Goal: Transaction & Acquisition: Purchase product/service

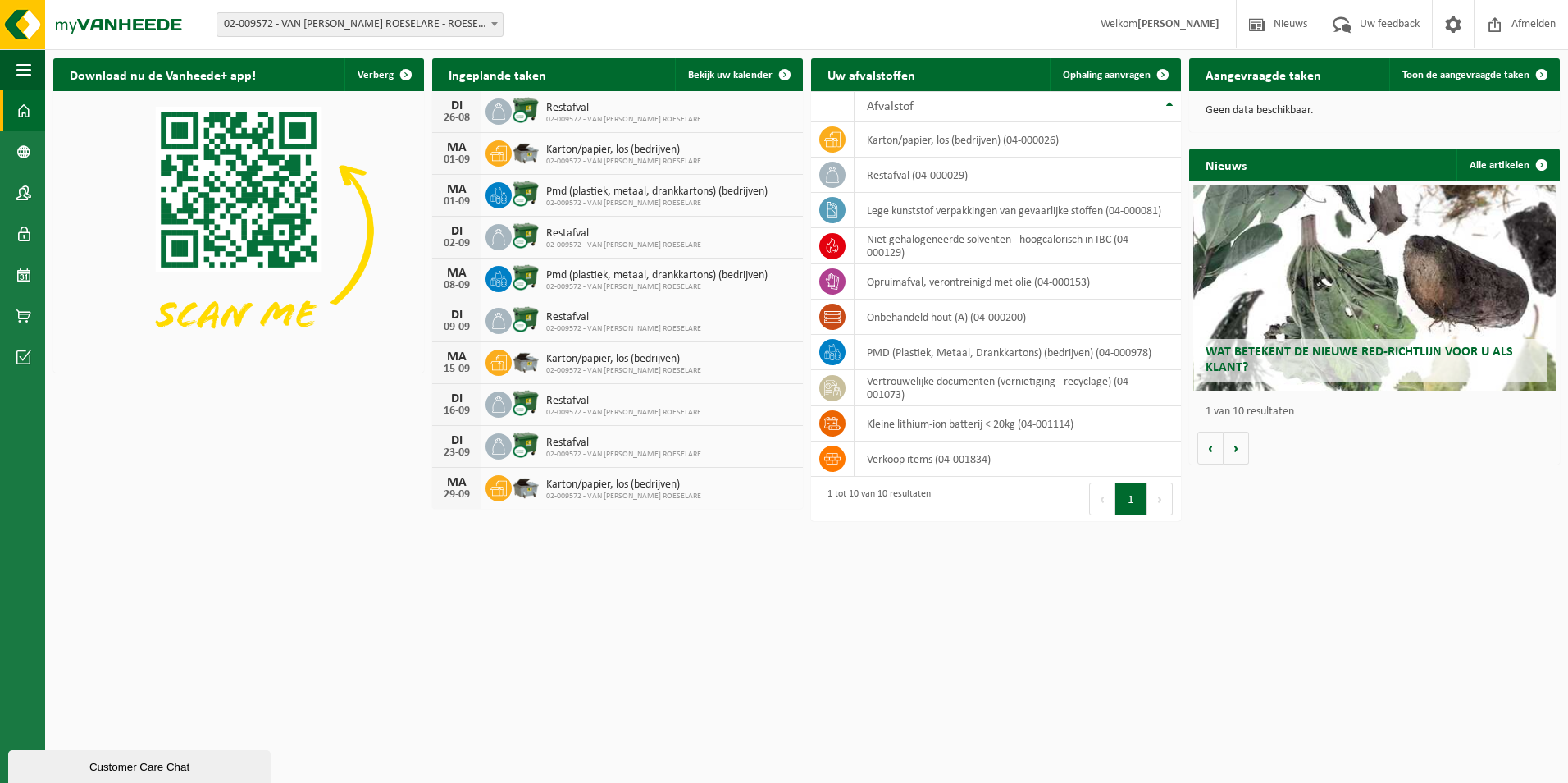
drag, startPoint x: 1456, startPoint y: 69, endPoint x: 1325, endPoint y: 105, distance: 135.9
click at [1456, 69] on span "Toon de aangevraagde taken" at bounding box center [1466, 74] width 127 height 11
click at [718, 65] on link "Bekijk uw kalender" at bounding box center [737, 74] width 126 height 33
click at [1087, 69] on span "Ophaling aanvragen" at bounding box center [1106, 74] width 88 height 11
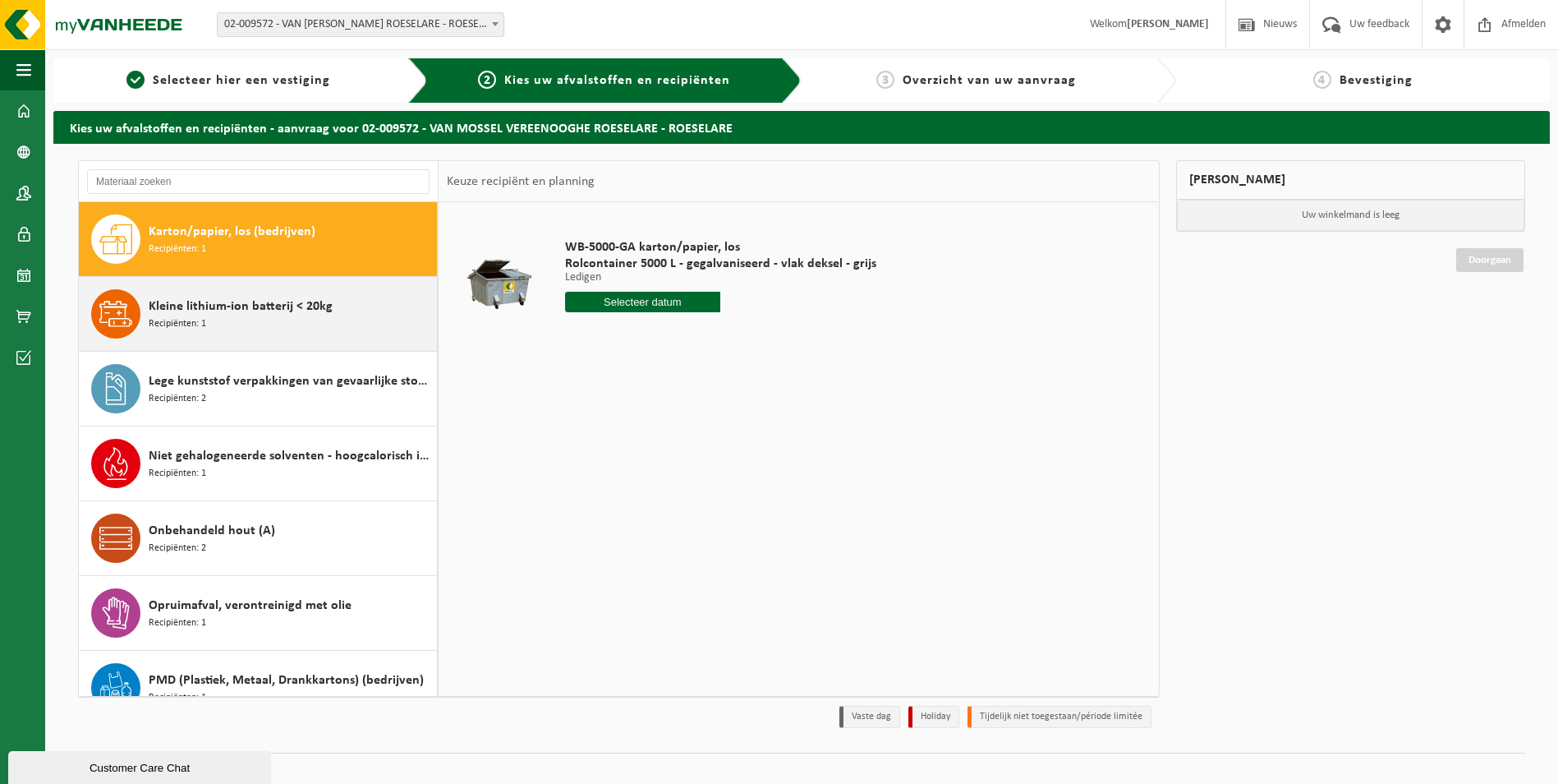
scroll to position [82, 0]
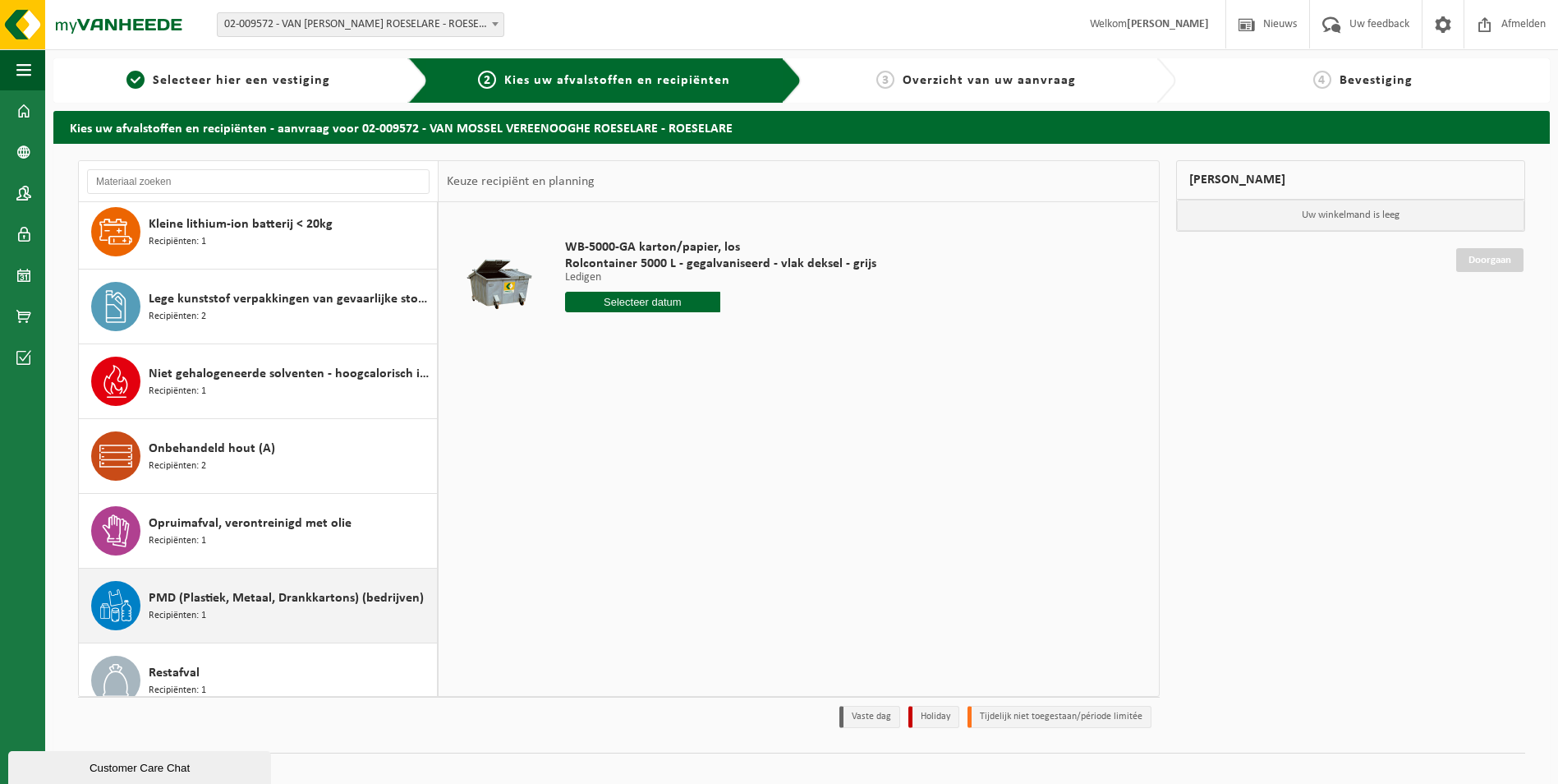
click at [251, 594] on span "PMD (Plastiek, Metaal, Drankkartons) (bedrijven)" at bounding box center [286, 598] width 275 height 19
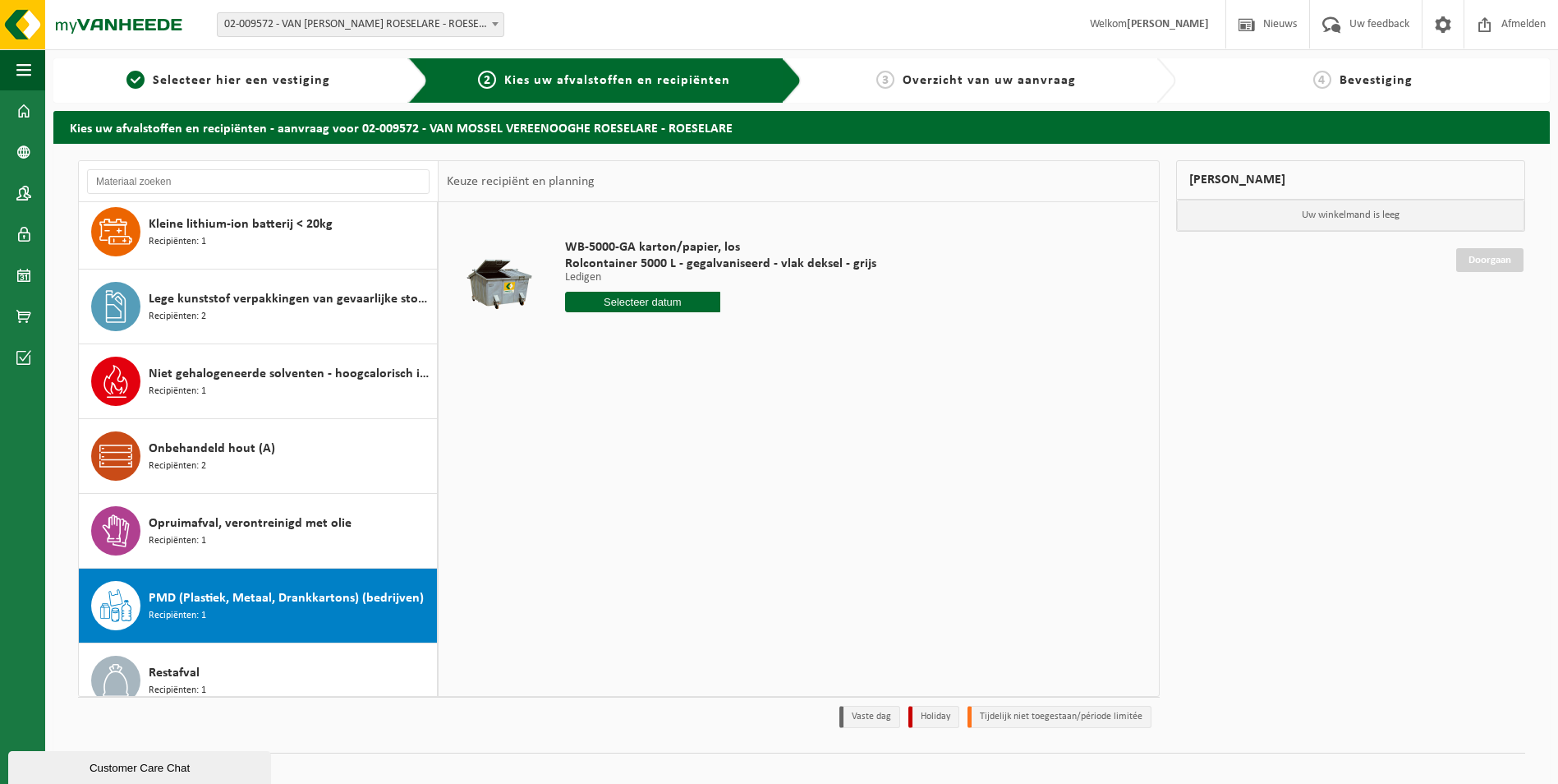
scroll to position [179, 0]
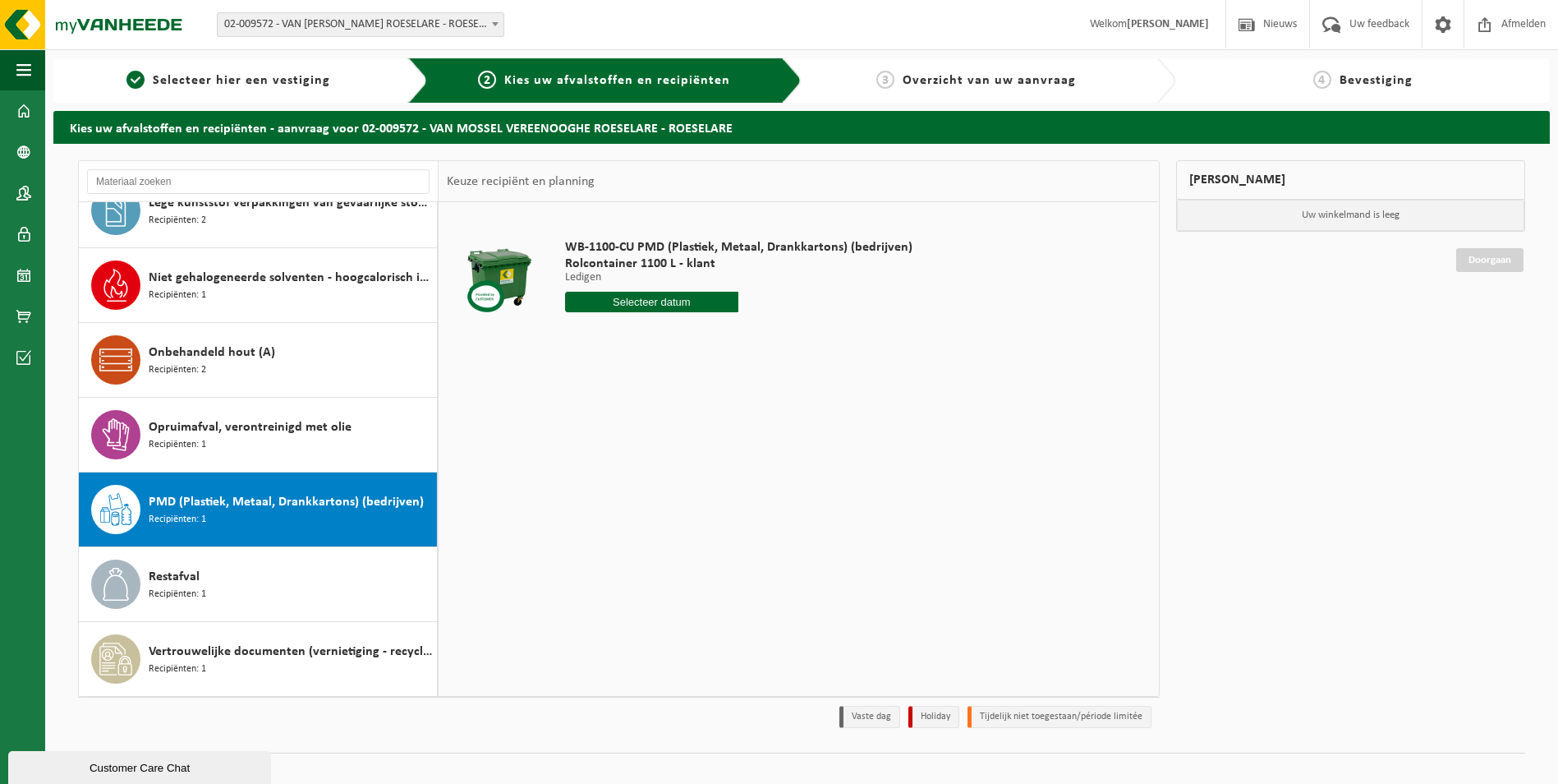
click at [633, 299] on input "text" at bounding box center [652, 301] width 174 height 20
click at [754, 337] on icon at bounding box center [751, 339] width 26 height 26
click at [574, 454] on div "15" at bounding box center [580, 447] width 29 height 26
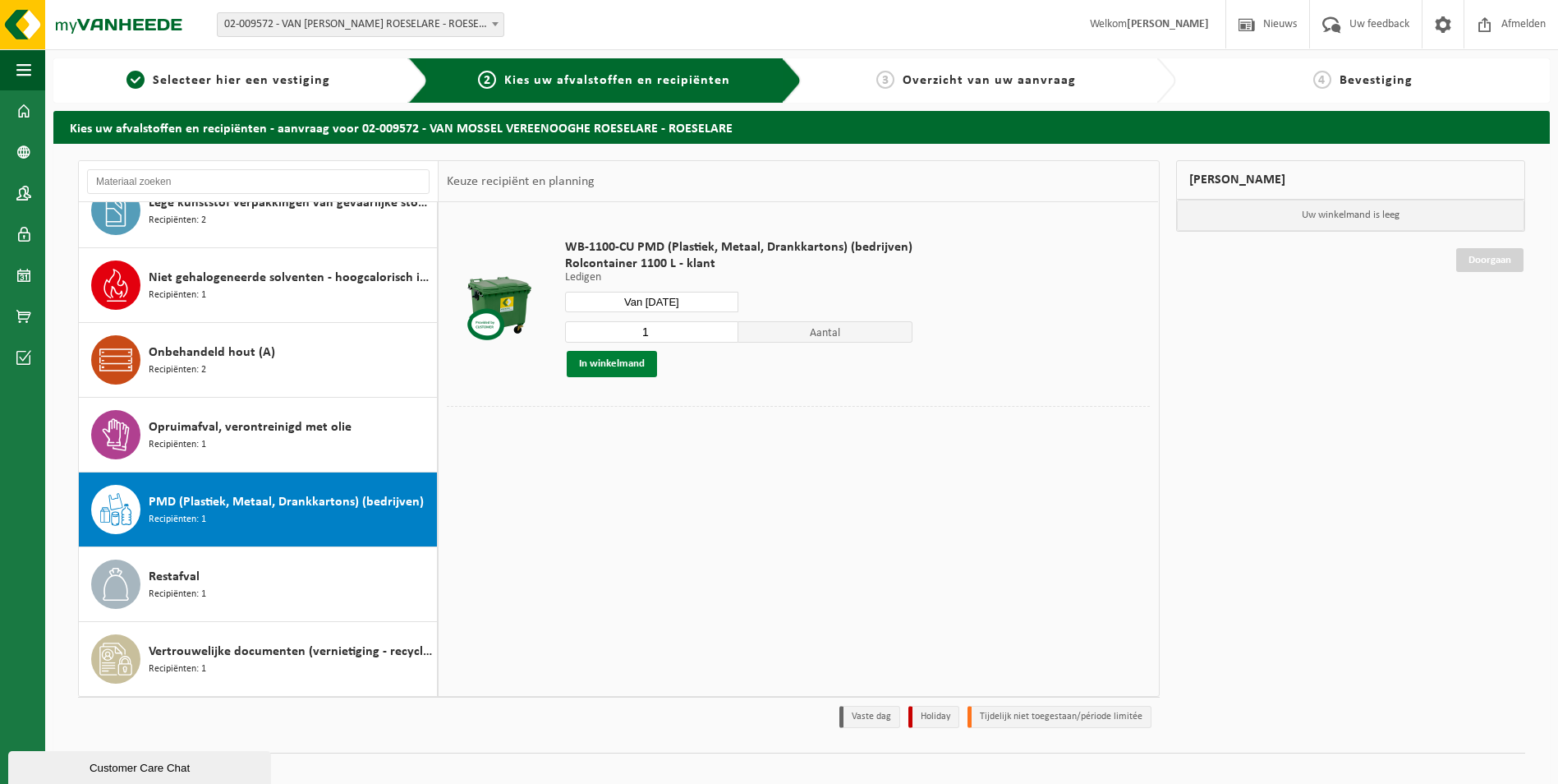
click at [577, 367] on button "In winkelmand" at bounding box center [611, 363] width 91 height 26
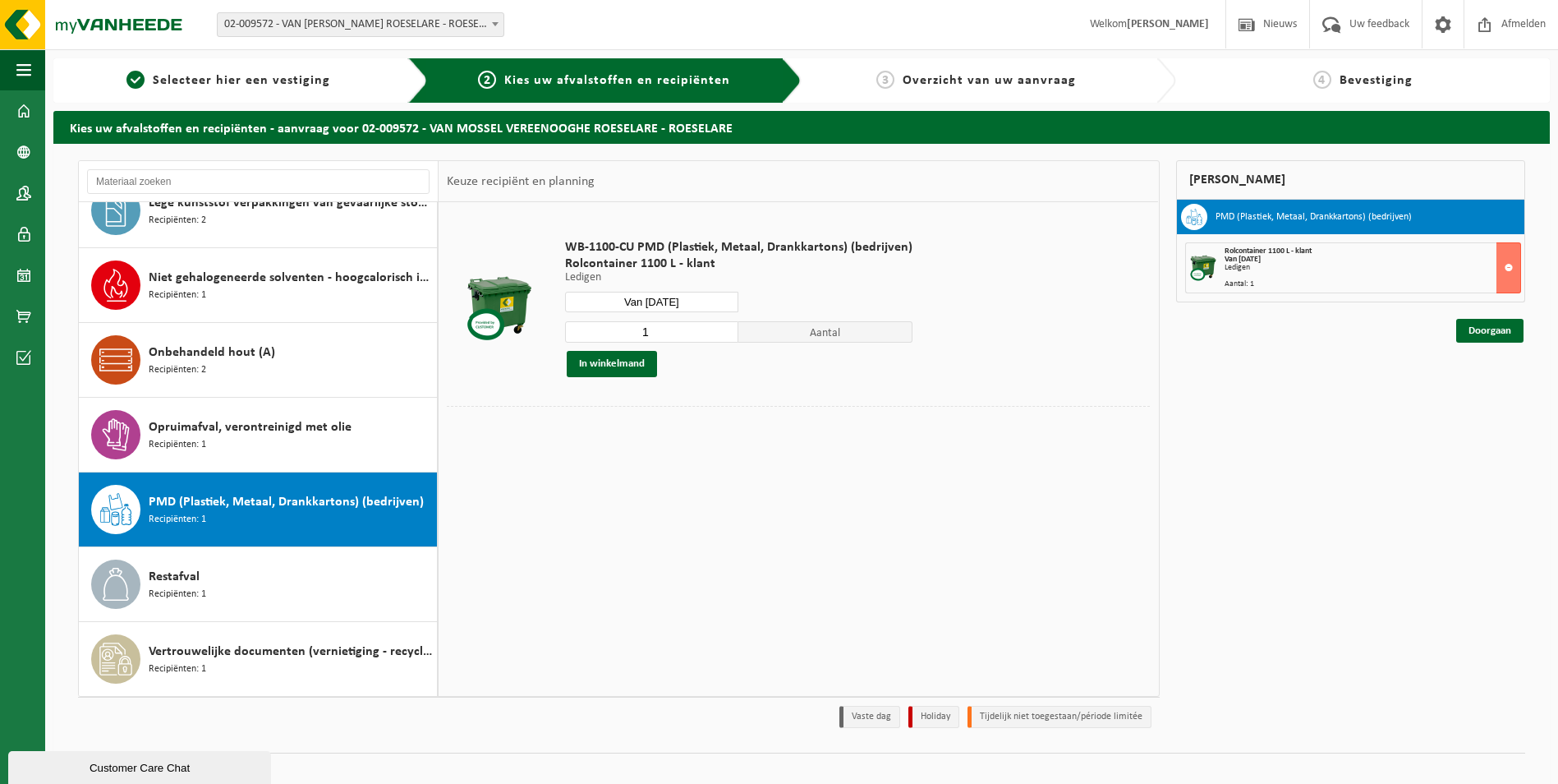
click at [717, 301] on input "Van [DATE]" at bounding box center [652, 301] width 174 height 20
click at [588, 468] on div "22" at bounding box center [580, 473] width 29 height 26
click at [615, 365] on button "In winkelmand" at bounding box center [611, 363] width 91 height 26
click at [723, 301] on input "Van [DATE]" at bounding box center [652, 301] width 174 height 20
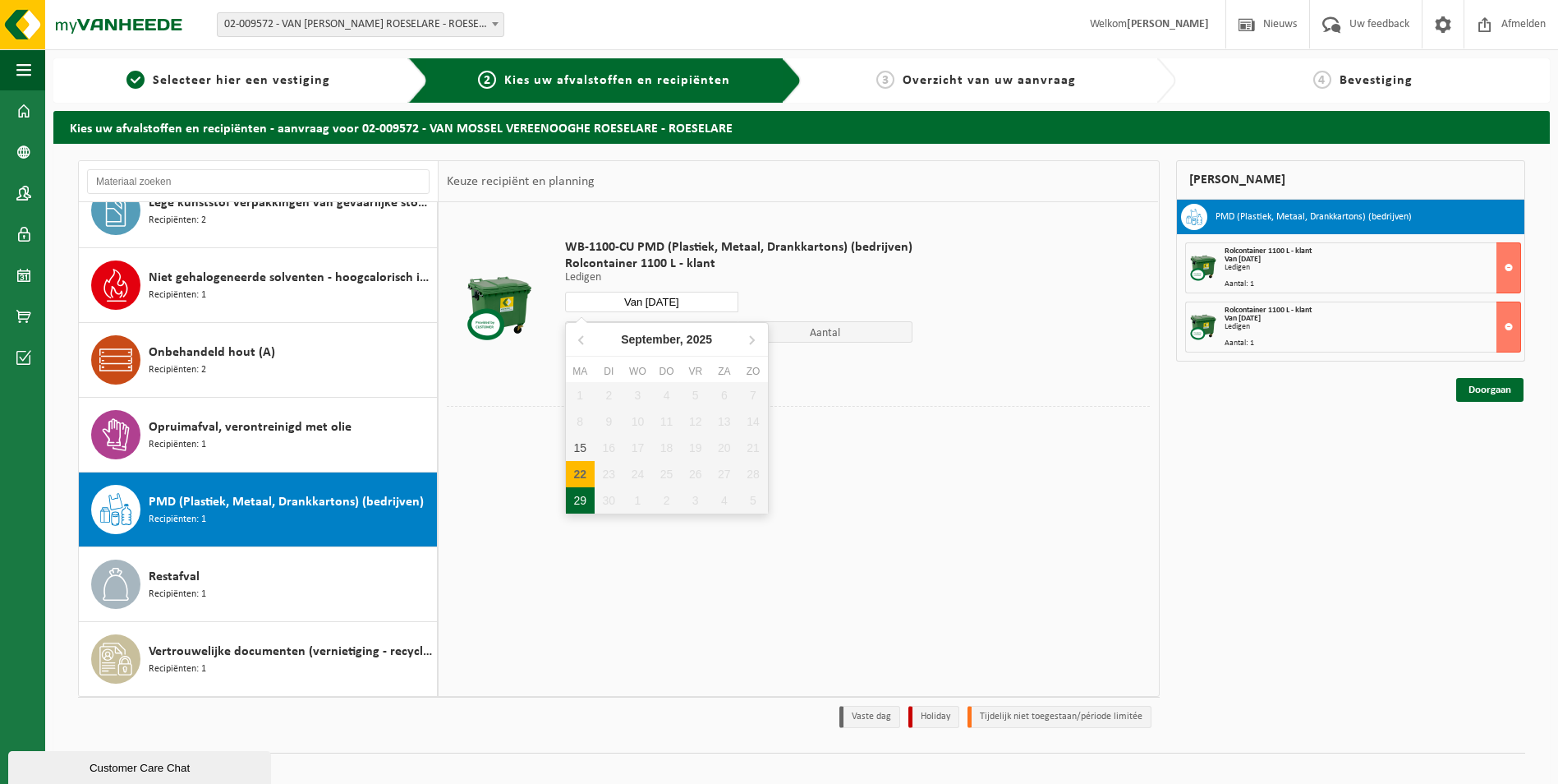
click at [585, 500] on div "29" at bounding box center [580, 500] width 29 height 26
click at [629, 364] on button "In winkelmand" at bounding box center [611, 363] width 91 height 26
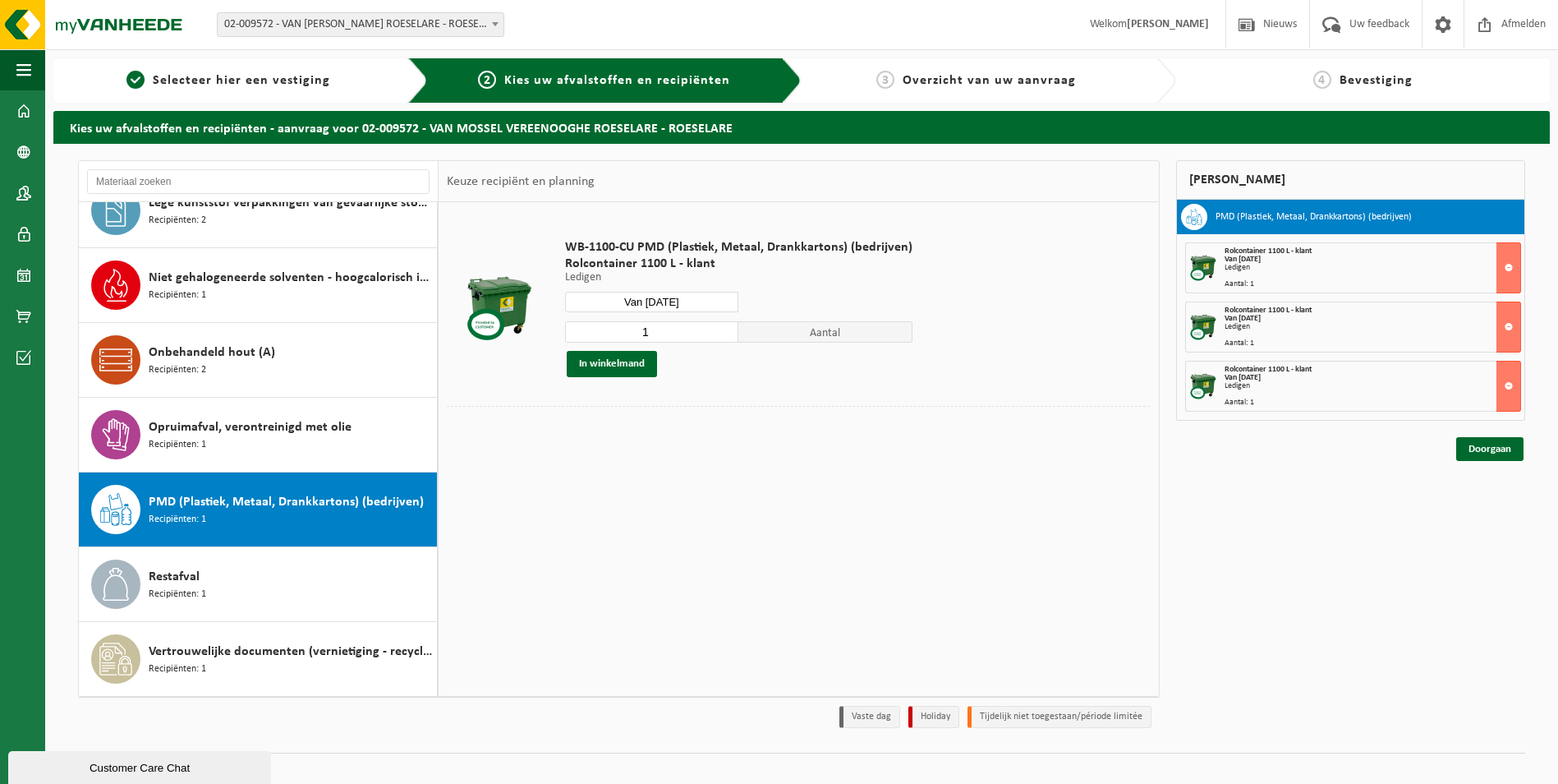
click at [651, 295] on input "Van [DATE]" at bounding box center [652, 301] width 174 height 20
click at [750, 338] on icon at bounding box center [751, 339] width 26 height 26
click at [583, 426] on div "6" at bounding box center [580, 421] width 29 height 26
click at [635, 355] on button "In winkelmand" at bounding box center [611, 363] width 91 height 26
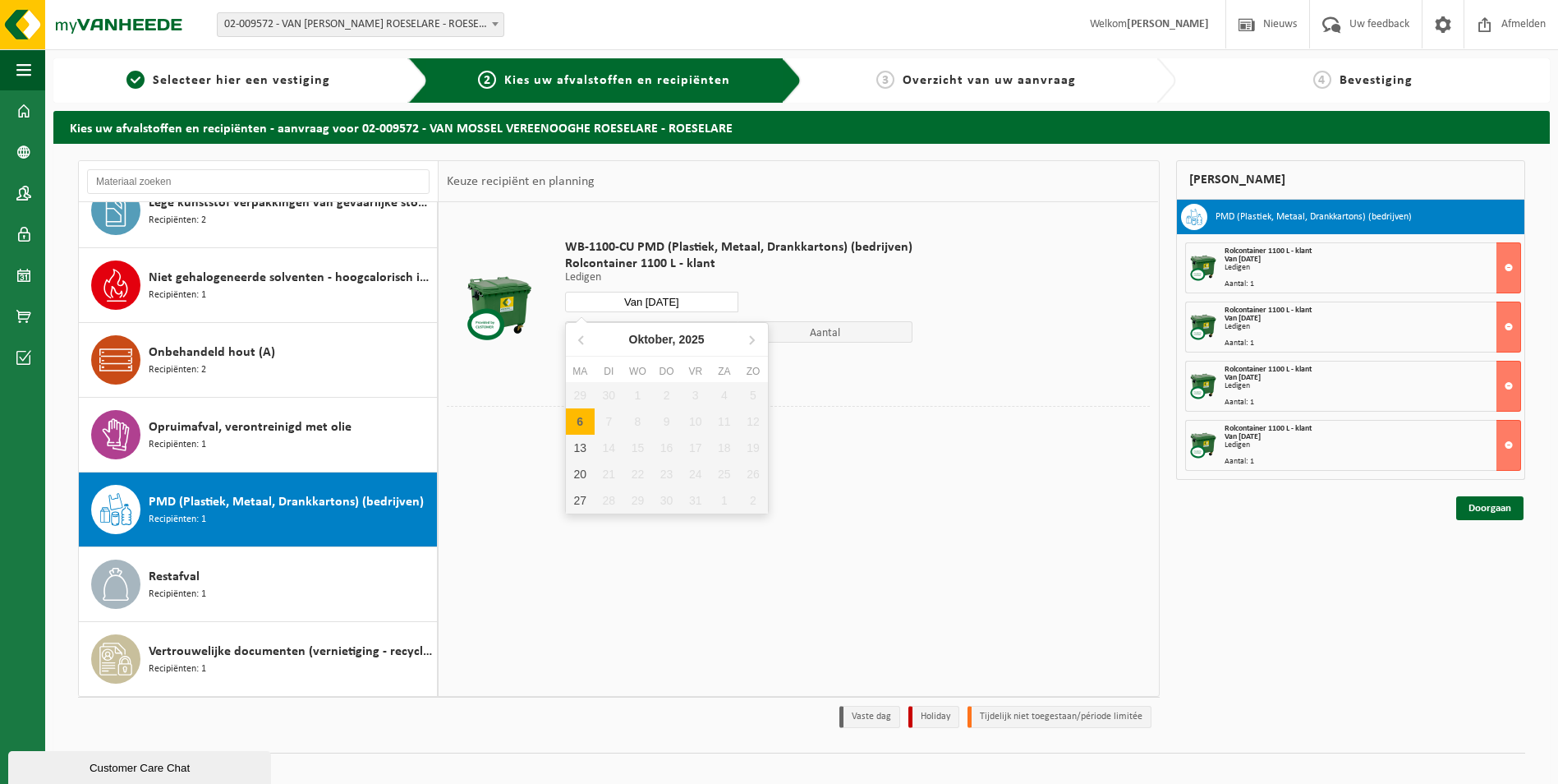
click at [710, 297] on input "Van [DATE]" at bounding box center [652, 301] width 174 height 20
click at [588, 444] on div "13" at bounding box center [580, 447] width 29 height 26
click at [598, 352] on button "In winkelmand" at bounding box center [611, 363] width 91 height 26
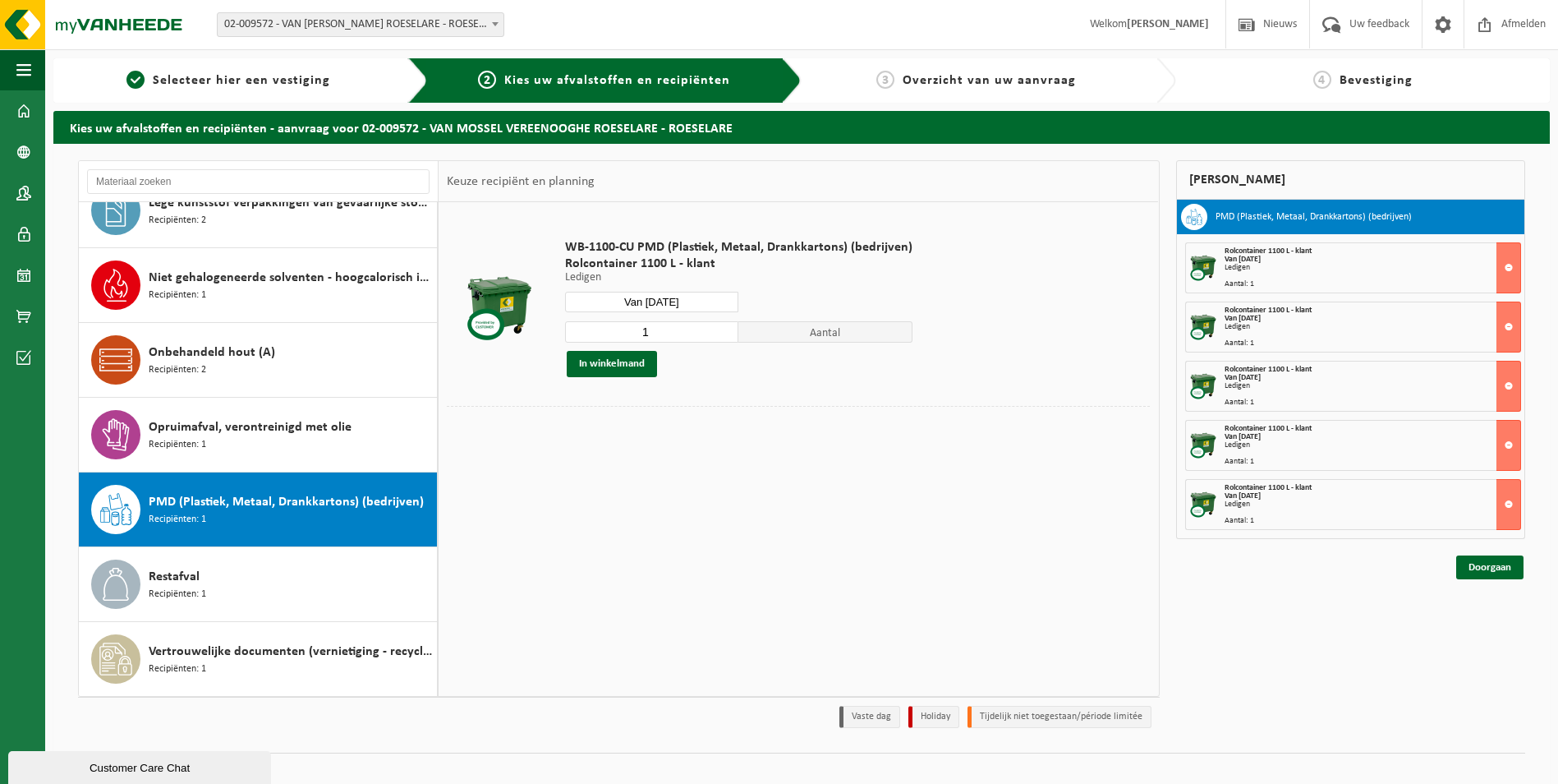
click at [715, 297] on input "Van [DATE]" at bounding box center [652, 301] width 174 height 20
click at [580, 474] on div "20" at bounding box center [580, 473] width 29 height 26
click at [641, 363] on button "In winkelmand" at bounding box center [611, 363] width 91 height 26
click at [646, 298] on input "Van [DATE]" at bounding box center [652, 301] width 174 height 20
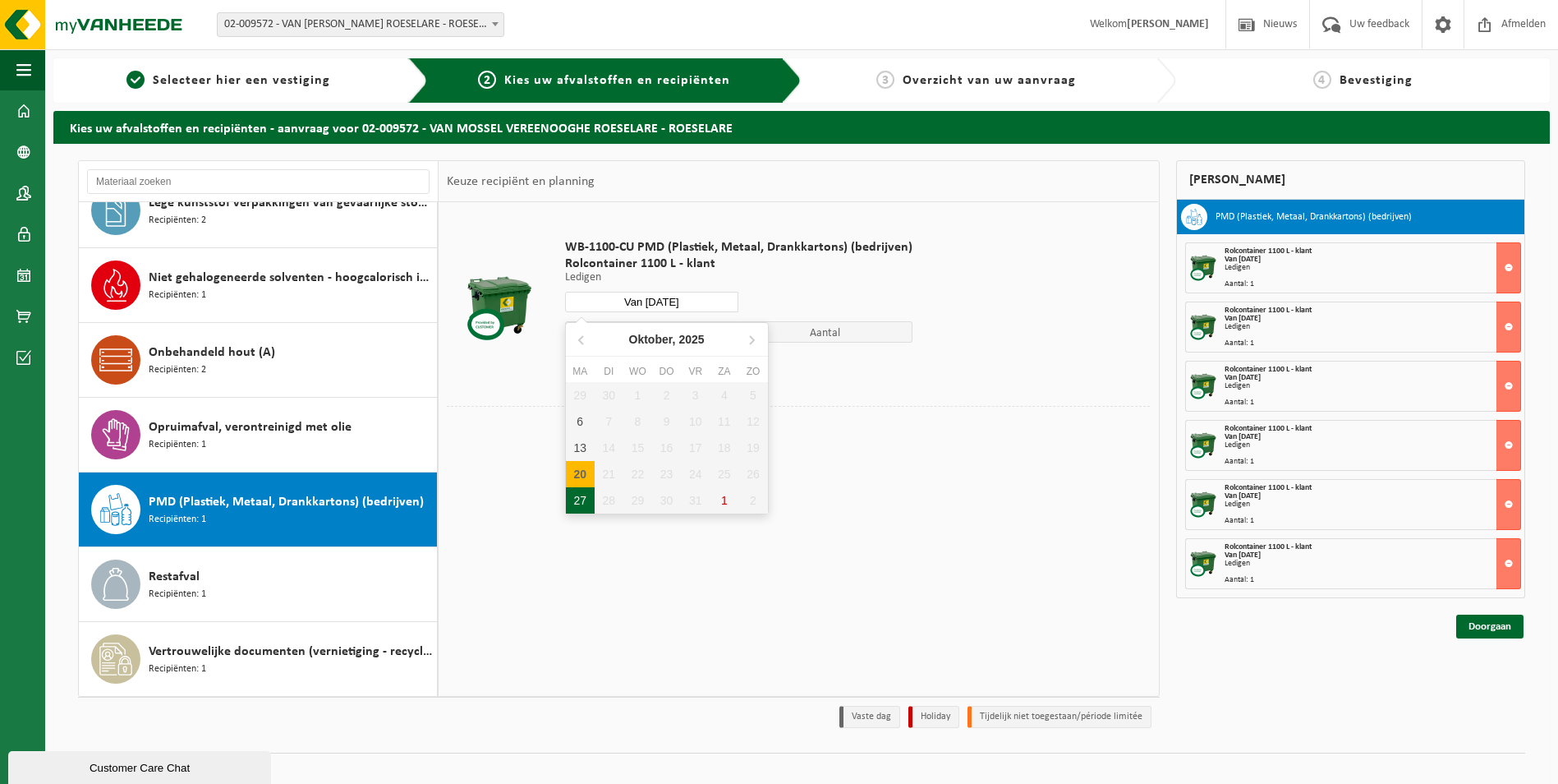
click at [576, 489] on div "27" at bounding box center [580, 500] width 29 height 26
type input "Van [DATE]"
click at [624, 361] on button "In winkelmand" at bounding box center [611, 363] width 91 height 26
